Goal: Task Accomplishment & Management: Use online tool/utility

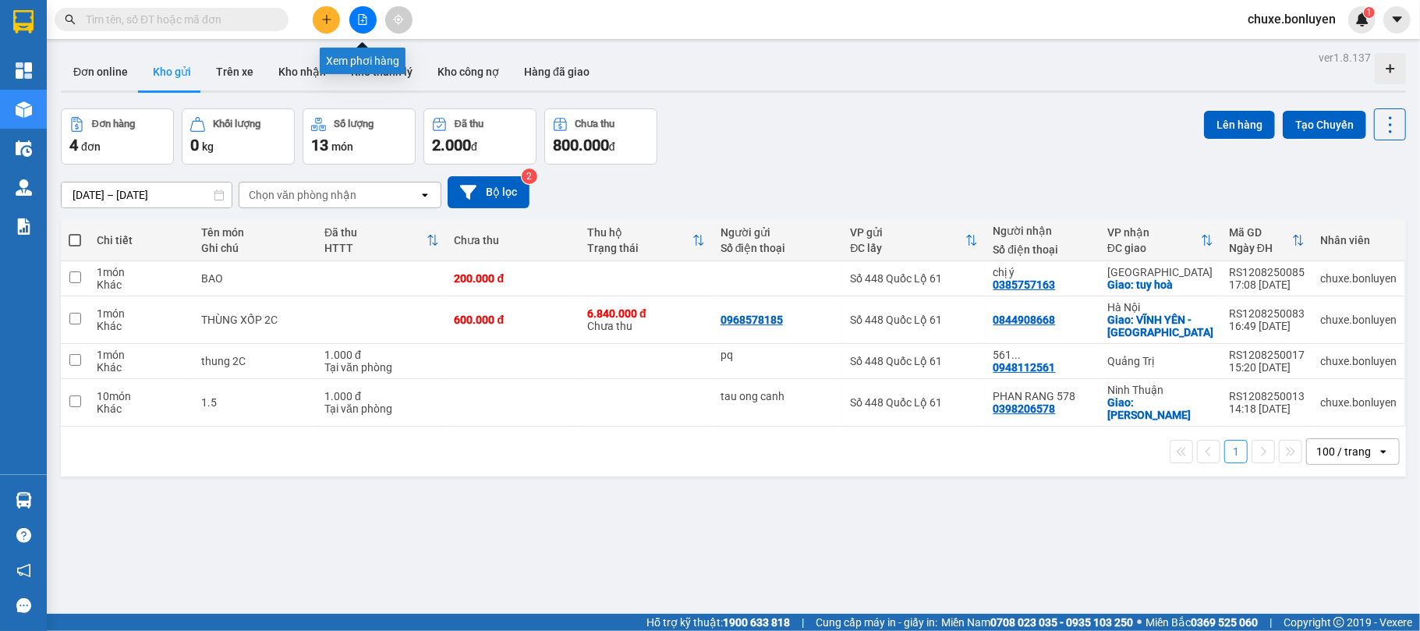
click at [362, 19] on icon "file-add" at bounding box center [362, 19] width 11 height 11
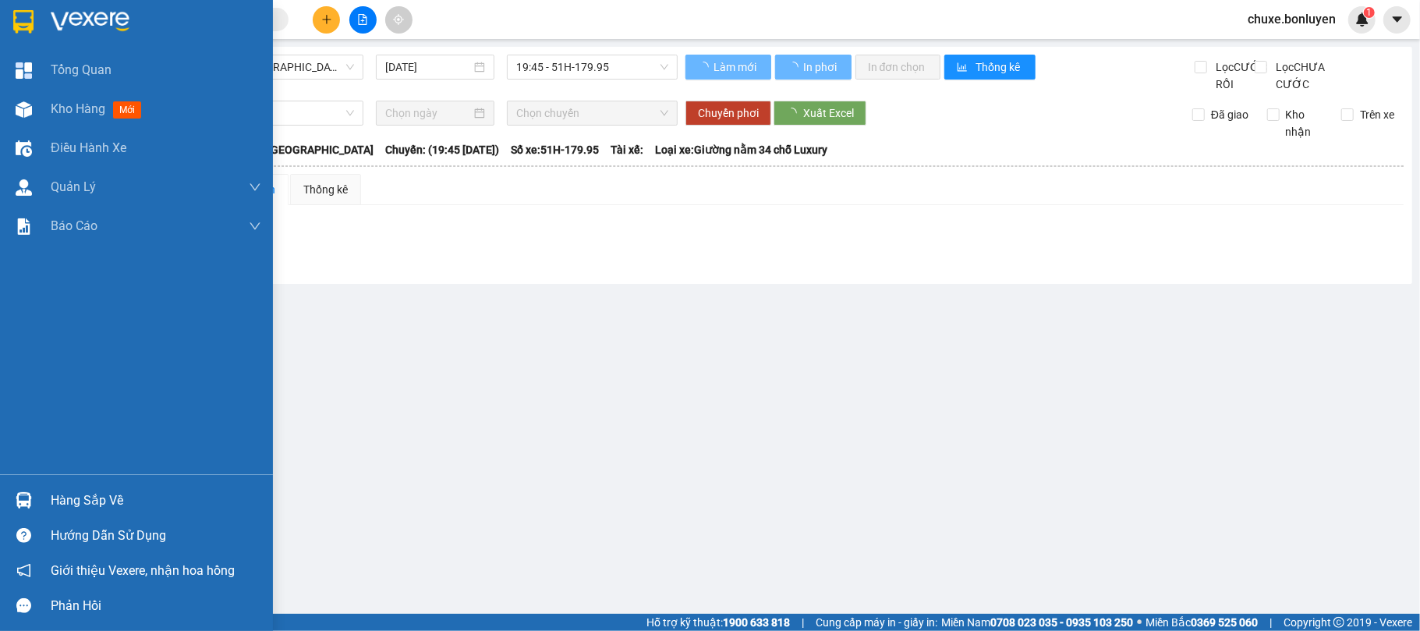
click at [28, 104] on img at bounding box center [24, 109] width 16 height 16
click at [94, 112] on span "Kho hàng" at bounding box center [78, 108] width 55 height 15
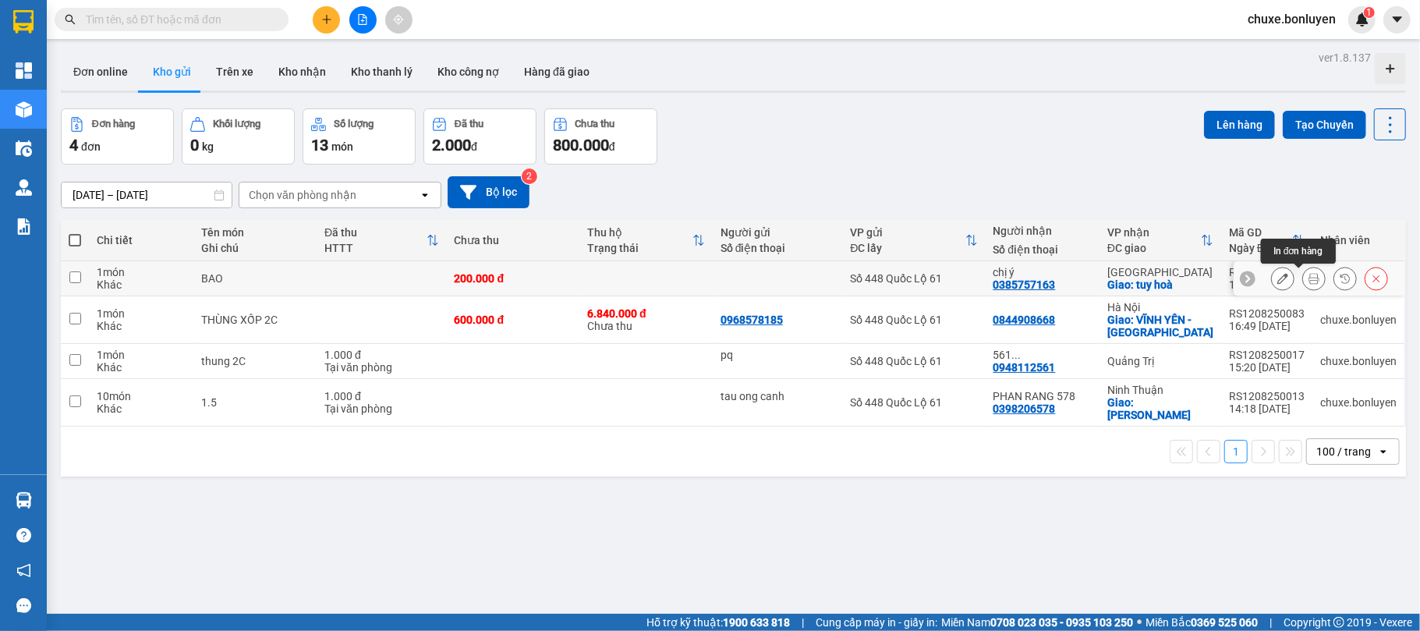
click at [1305, 278] on button at bounding box center [1314, 278] width 22 height 27
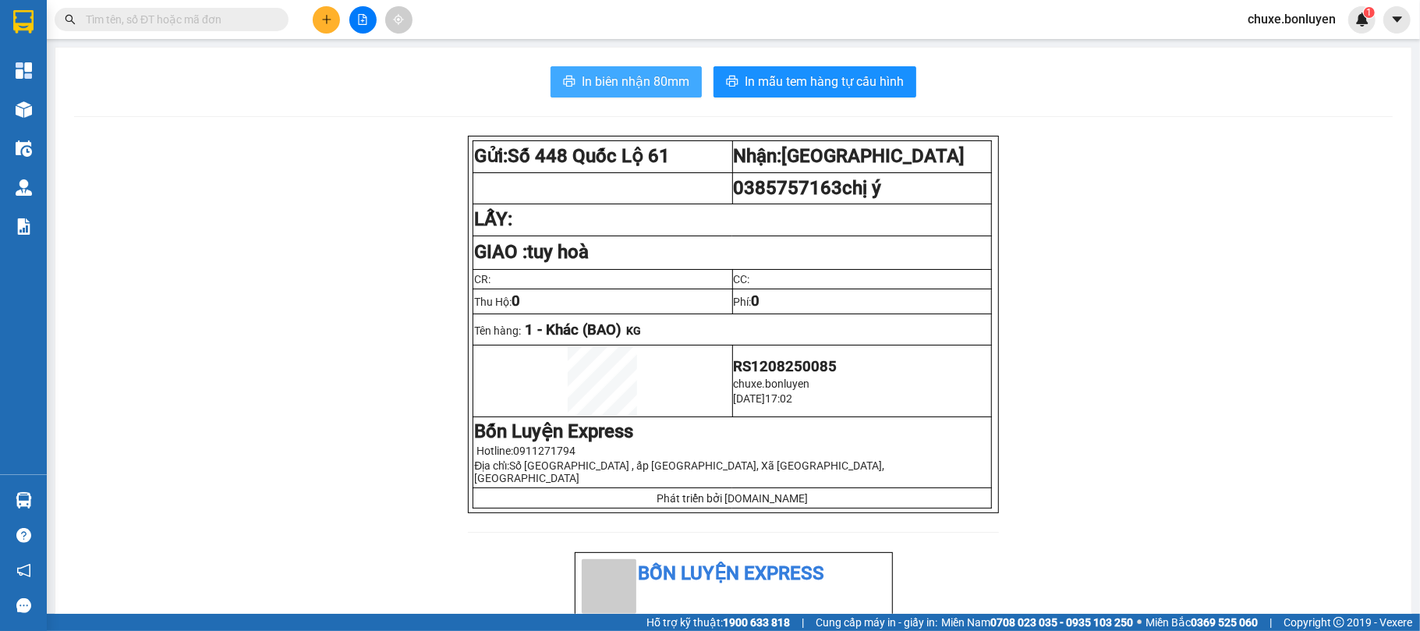
click at [666, 83] on span "In biên nhận 80mm" at bounding box center [636, 81] width 108 height 19
